Goal: Answer question/provide support

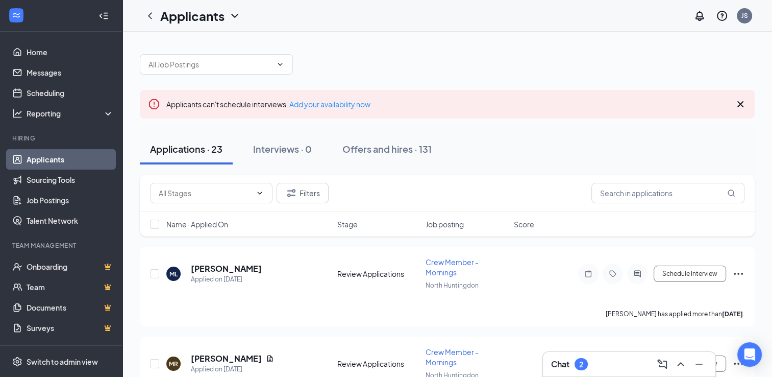
click at [50, 162] on link "Applicants" at bounding box center [70, 159] width 87 height 20
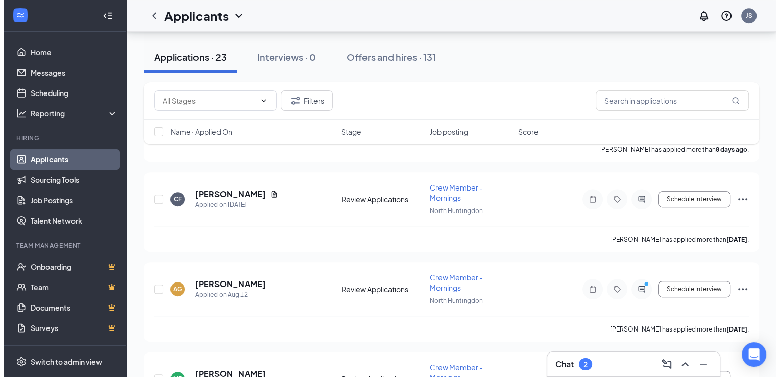
scroll to position [531, 0]
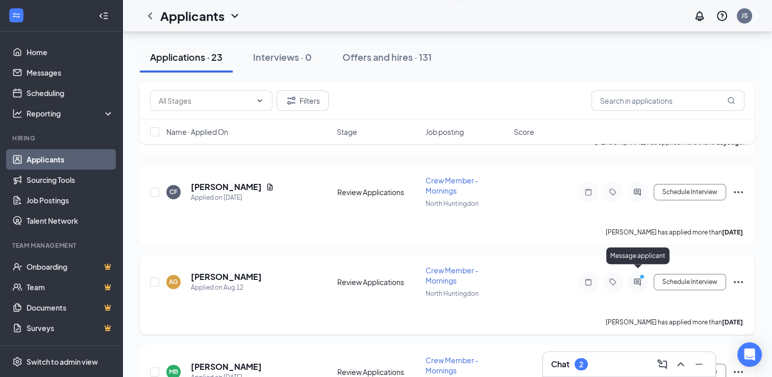
click at [638, 274] on icon "PrimaryDot" at bounding box center [643, 278] width 12 height 8
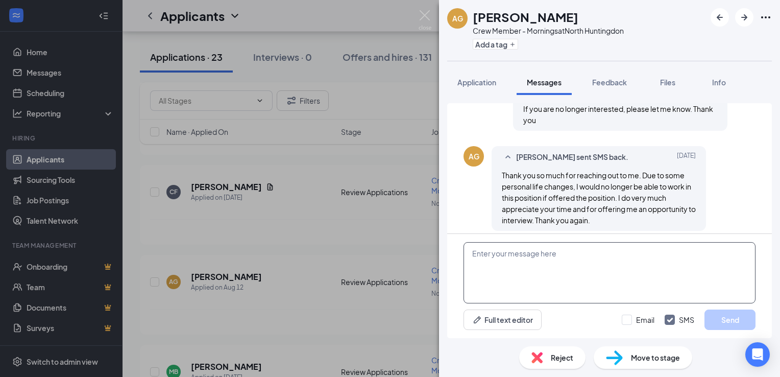
scroll to position [213, 0]
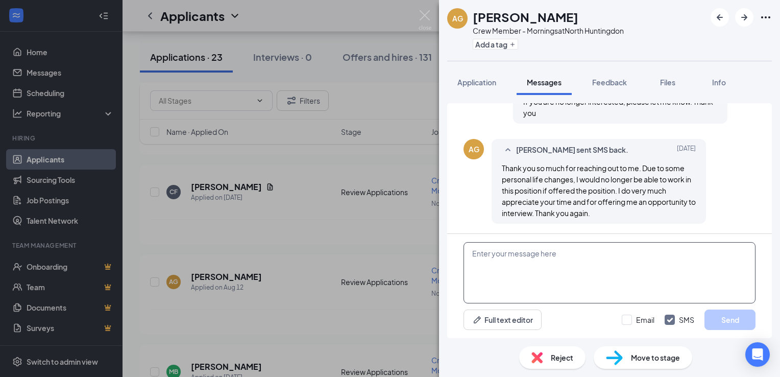
click at [542, 265] on textarea at bounding box center [609, 272] width 292 height 61
type textarea "Thank you for letting me know!"
click at [721, 322] on button "Send" at bounding box center [729, 319] width 51 height 20
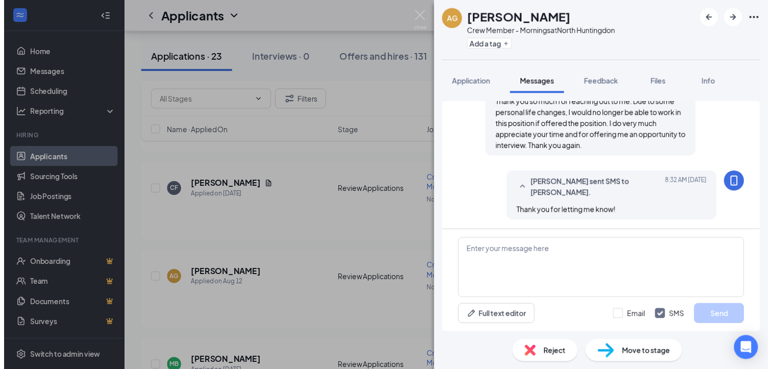
scroll to position [279, 0]
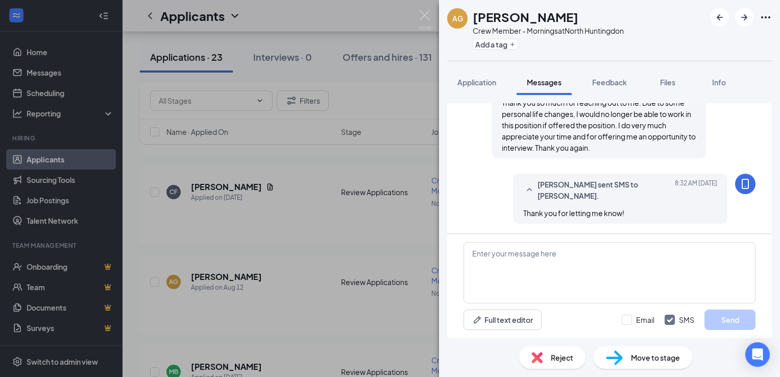
click at [554, 355] on span "Reject" at bounding box center [562, 357] width 22 height 11
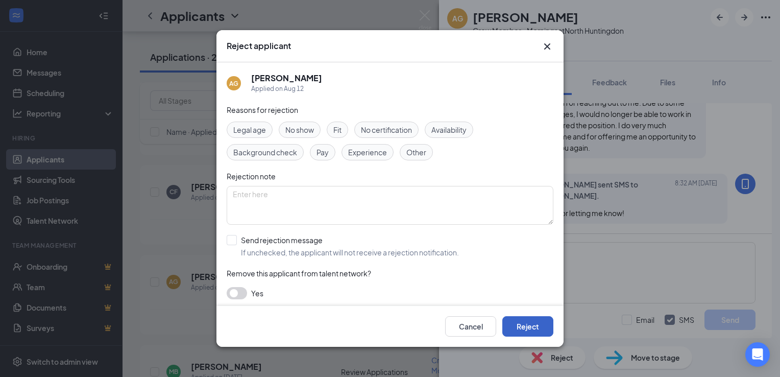
click at [521, 322] on button "Reject" at bounding box center [527, 326] width 51 height 20
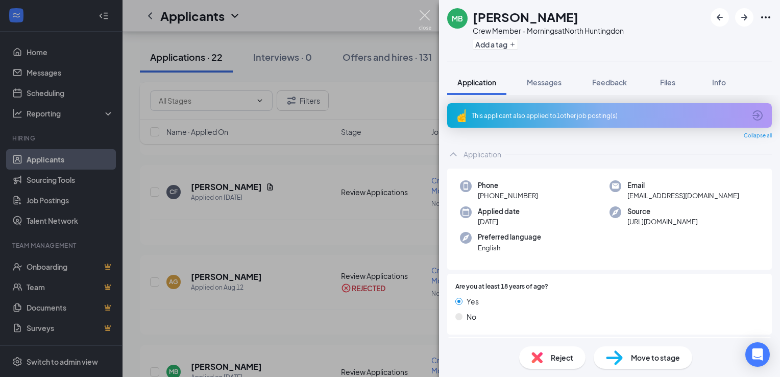
click at [427, 12] on img at bounding box center [425, 20] width 13 height 20
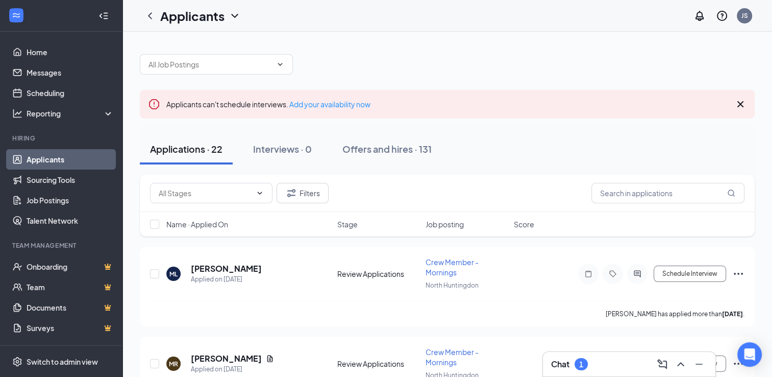
scroll to position [20, 0]
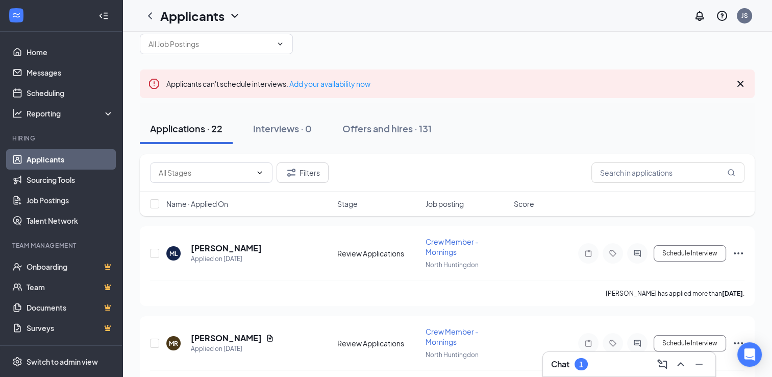
click at [582, 364] on div "1" at bounding box center [581, 364] width 4 height 9
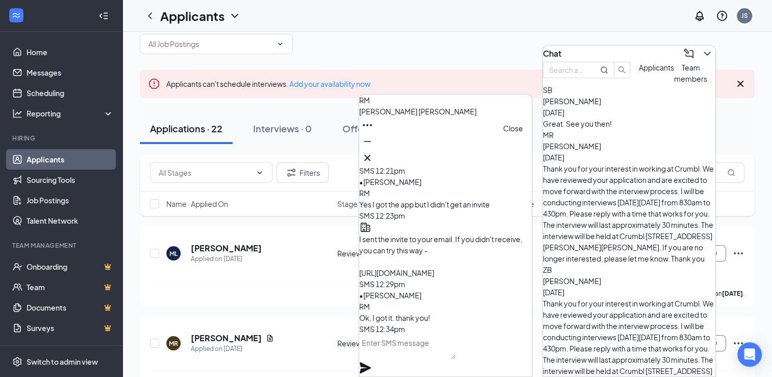
click at [371, 155] on icon "Cross" at bounding box center [367, 158] width 6 height 6
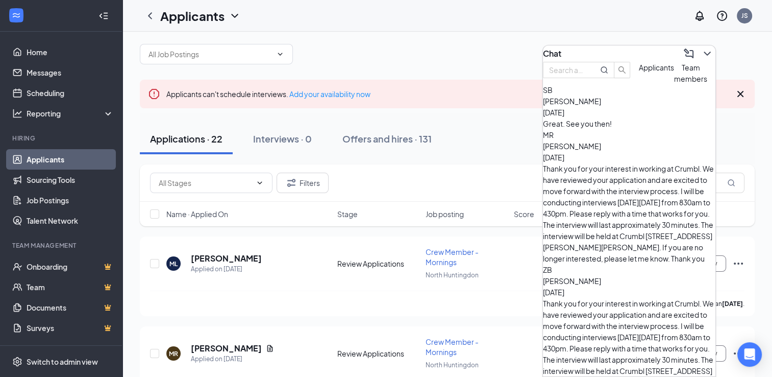
scroll to position [0, 0]
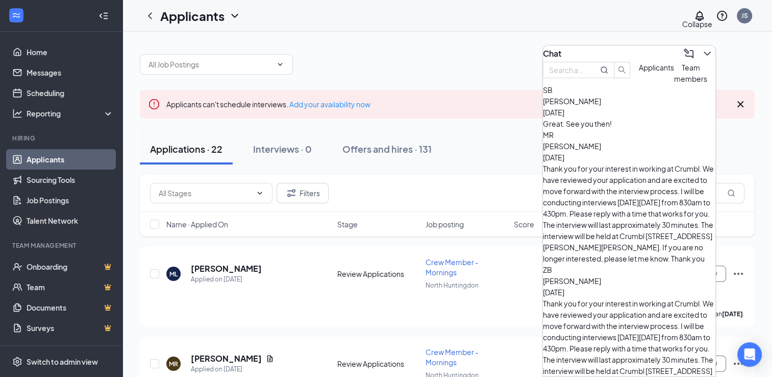
click at [701, 47] on icon "ChevronDown" at bounding box center [707, 53] width 12 height 12
